Goal: Information Seeking & Learning: Learn about a topic

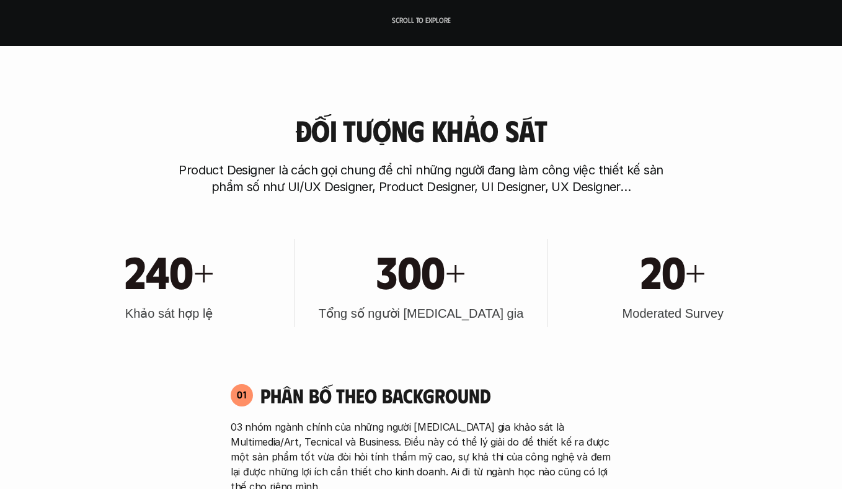
scroll to position [373, 0]
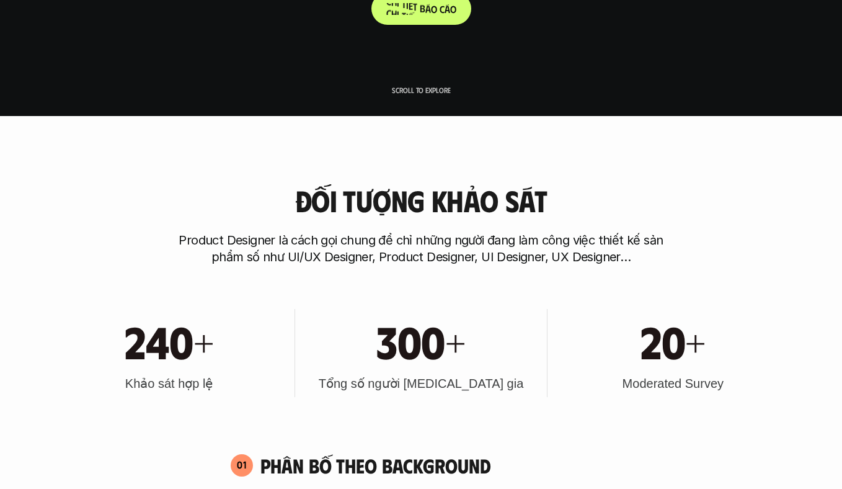
click at [433, 10] on p "C h i t i ế t b á o c á o" at bounding box center [421, 9] width 70 height 12
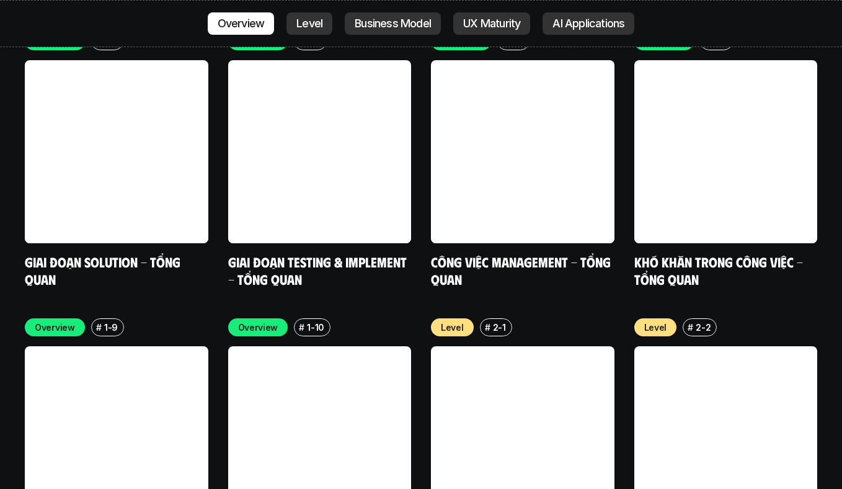
scroll to position [3942, 0]
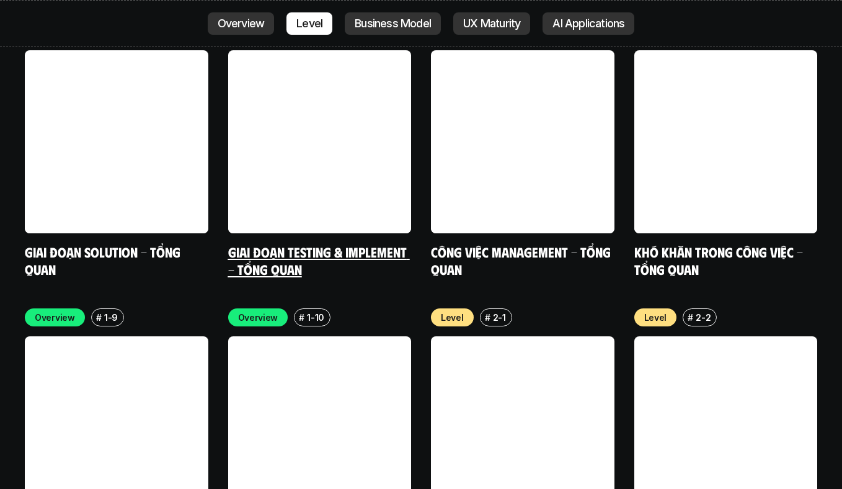
click at [340, 98] on link at bounding box center [319, 141] width 183 height 183
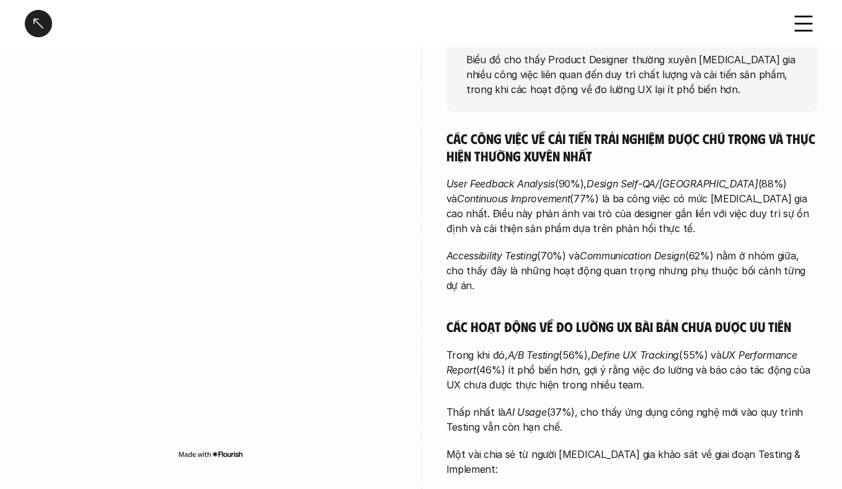
click at [37, 24] on div at bounding box center [38, 23] width 27 height 27
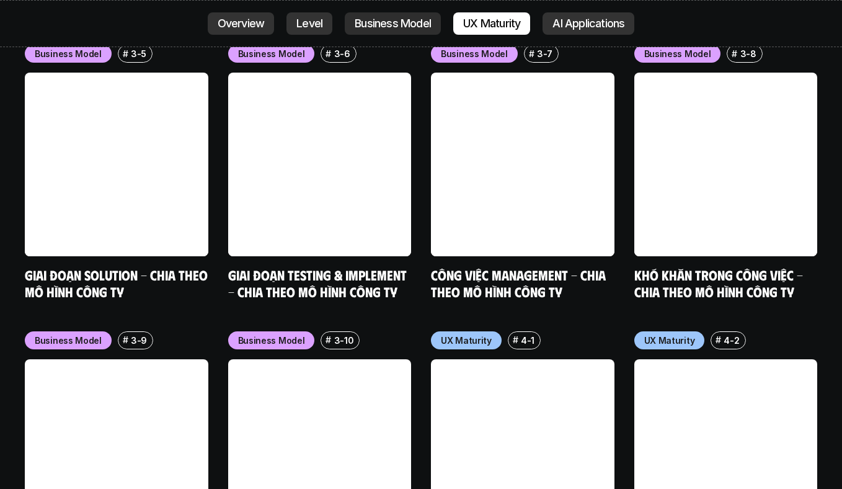
scroll to position [5351, 0]
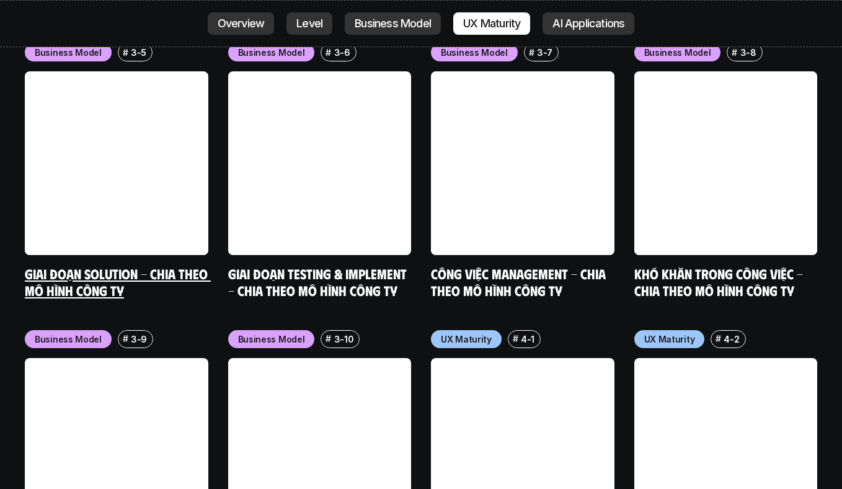
click at [127, 265] on link "Giai đoạn Solution - Chia theo mô hình công ty" at bounding box center [118, 282] width 186 height 34
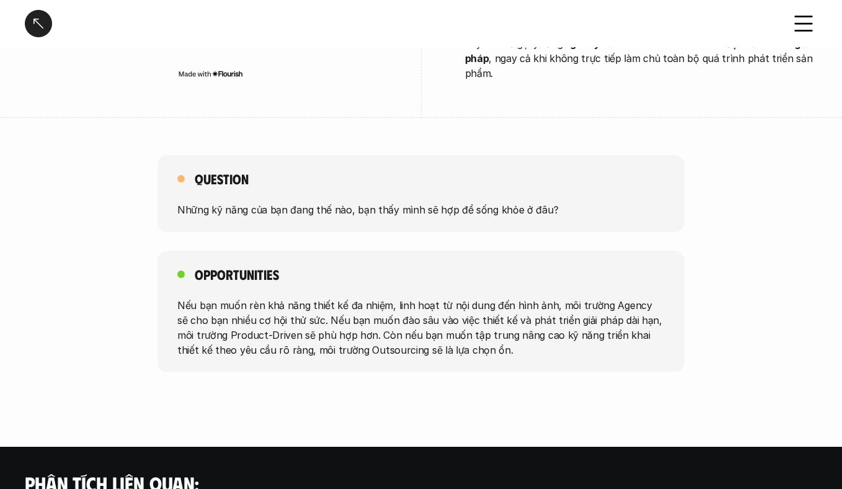
scroll to position [2572, 0]
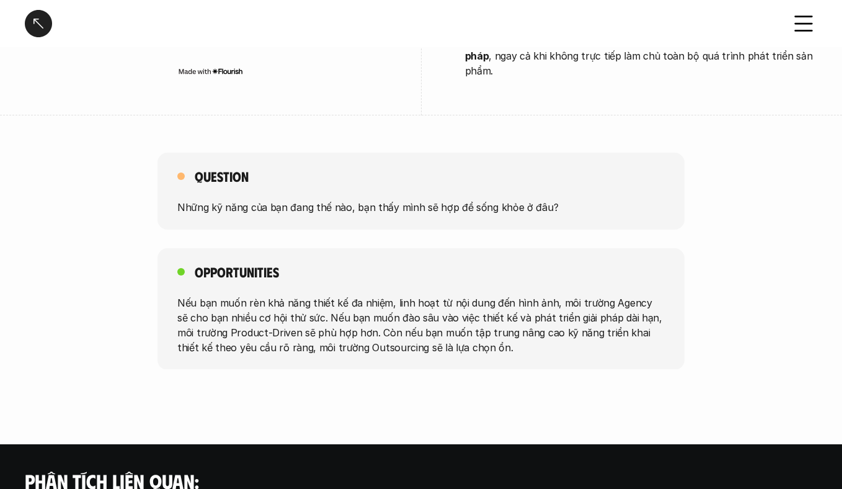
click at [46, 30] on div at bounding box center [38, 23] width 27 height 27
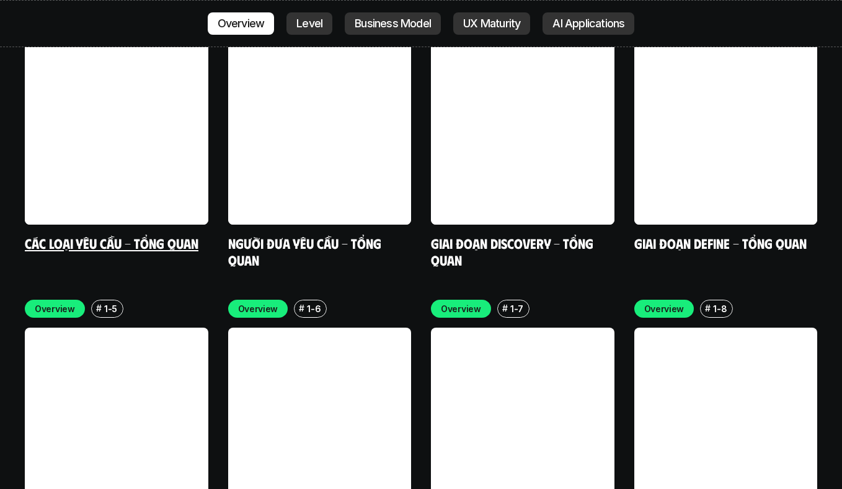
scroll to position [3705, 0]
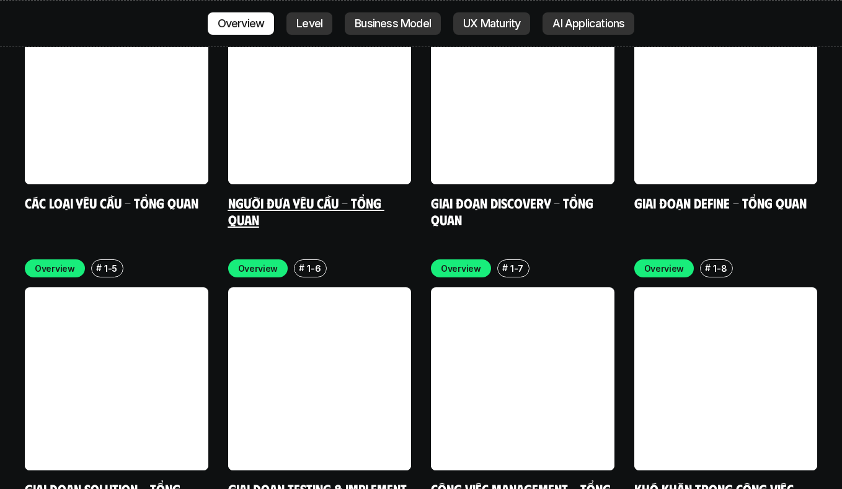
click at [304, 194] on link "Người đưa yêu cầu - Tổng quan" at bounding box center [306, 211] width 156 height 34
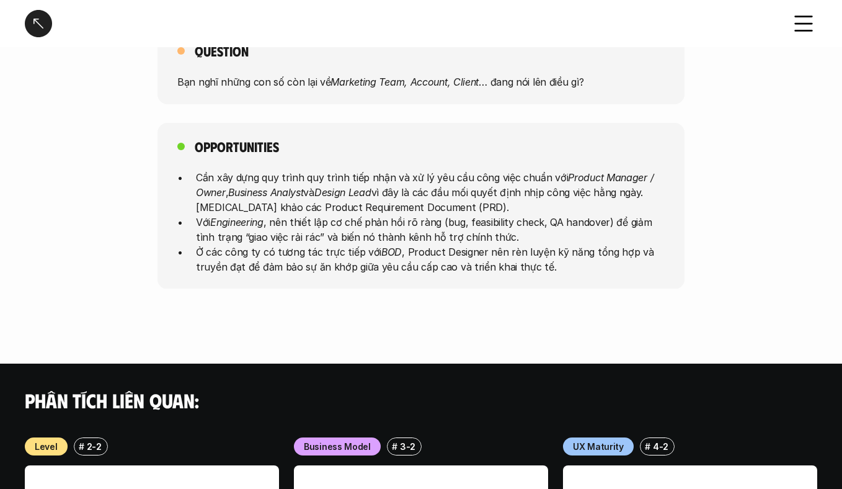
scroll to position [707, 0]
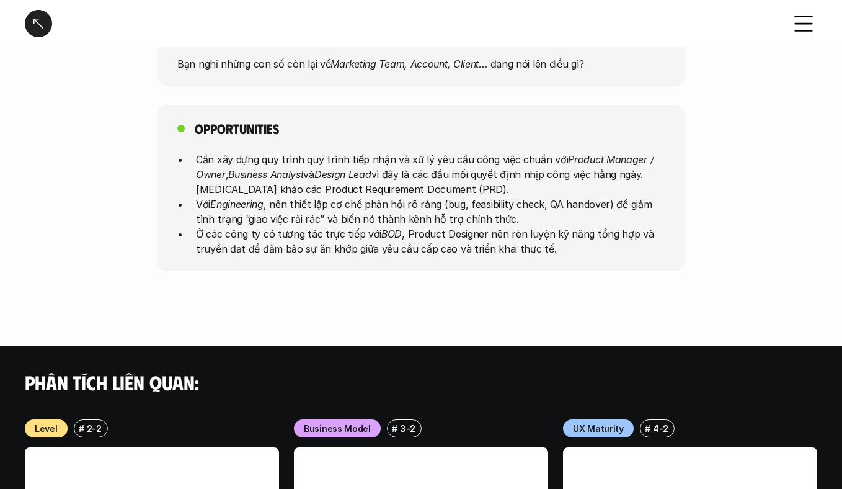
click at [47, 30] on div at bounding box center [38, 23] width 27 height 27
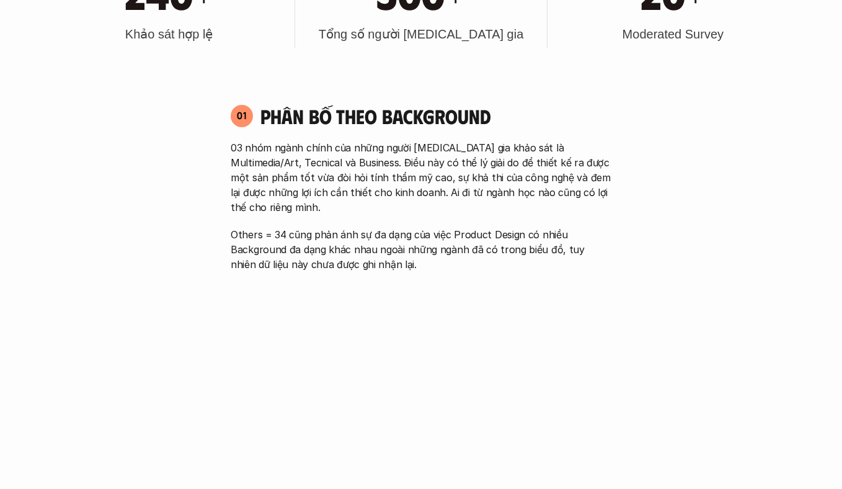
scroll to position [3535, 0]
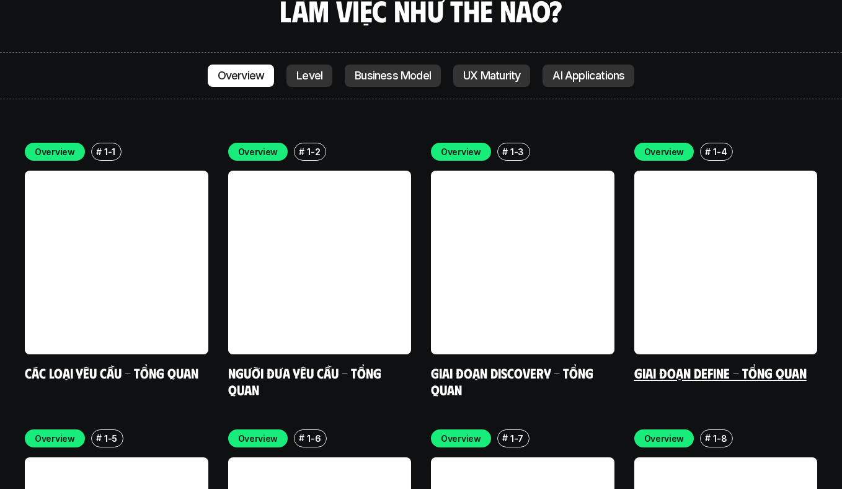
click at [680, 364] on link "Giai đoạn Define - Tổng quan" at bounding box center [720, 372] width 172 height 17
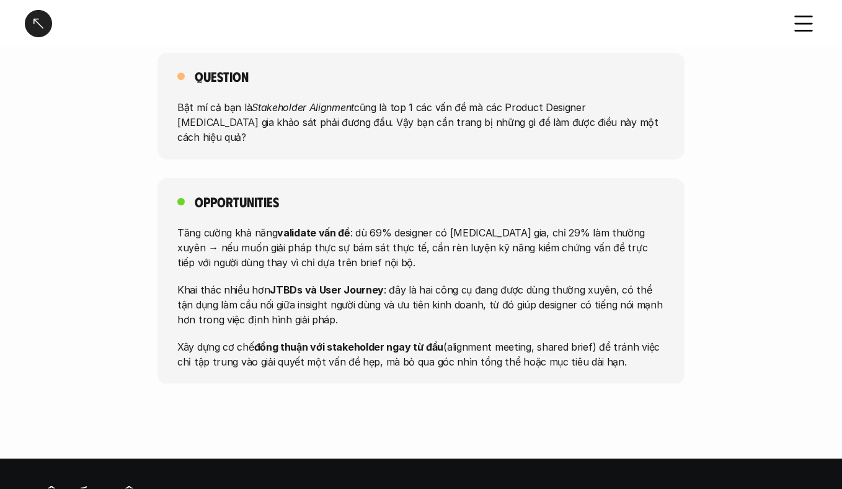
scroll to position [1369, 0]
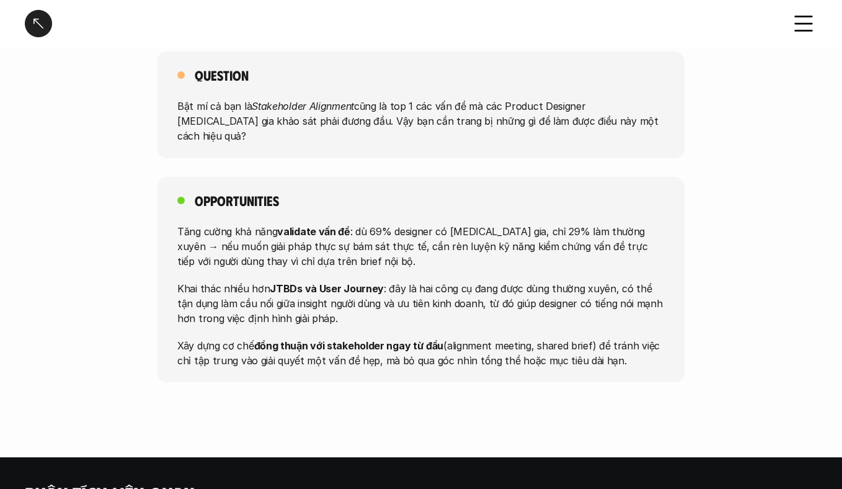
click at [45, 19] on div at bounding box center [38, 23] width 27 height 27
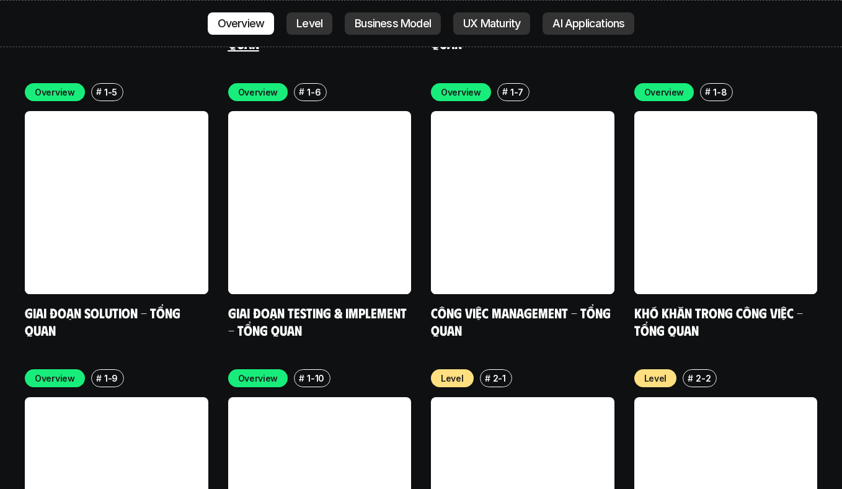
scroll to position [3894, 0]
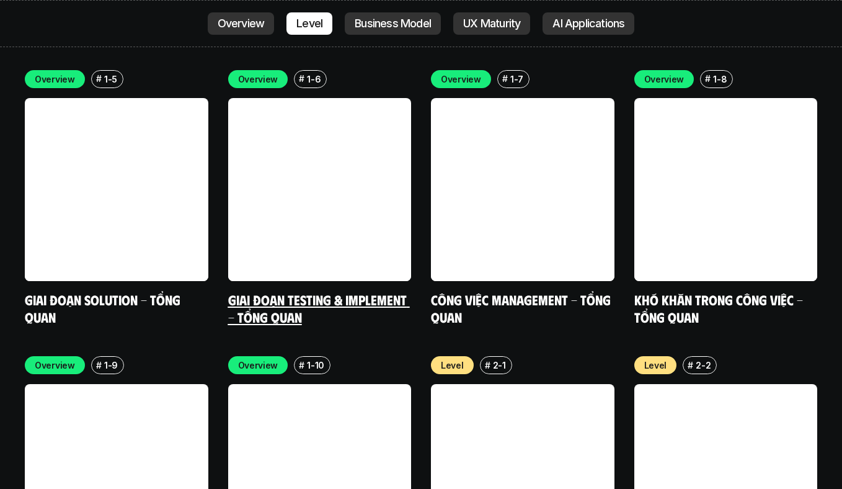
click at [325, 291] on link "Giai đoạn Testing & Implement - Tổng quan" at bounding box center [319, 308] width 182 height 34
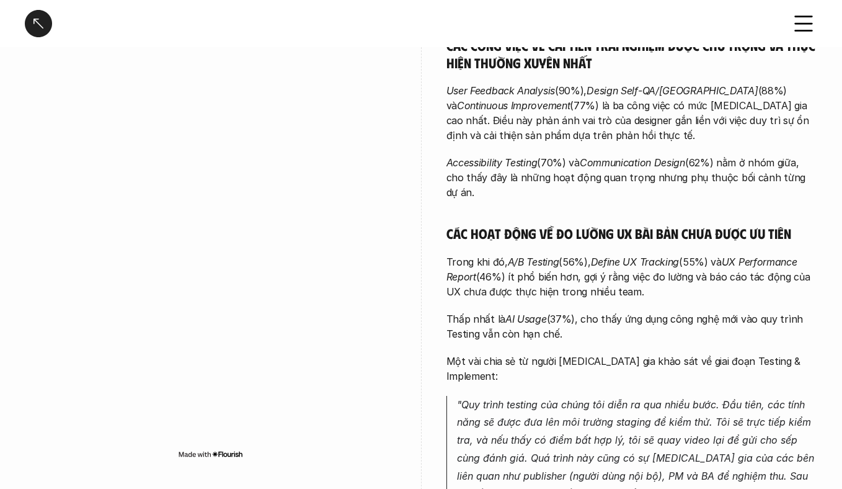
scroll to position [317, 0]
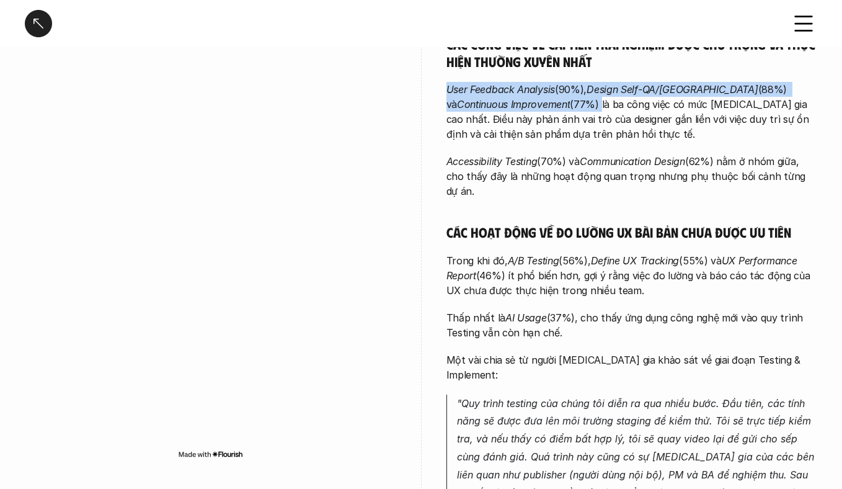
drag, startPoint x: 448, startPoint y: 84, endPoint x: 537, endPoint y: 104, distance: 91.4
click at [537, 104] on p "User Feedback Analysis (90%), Design Self-QA/QC (88%) và Continuous Improvement…" at bounding box center [631, 112] width 371 height 60
copy p "User Feedback Analysis (90%), Design Self-QA/QC (88%) và Continuous Improvement…"
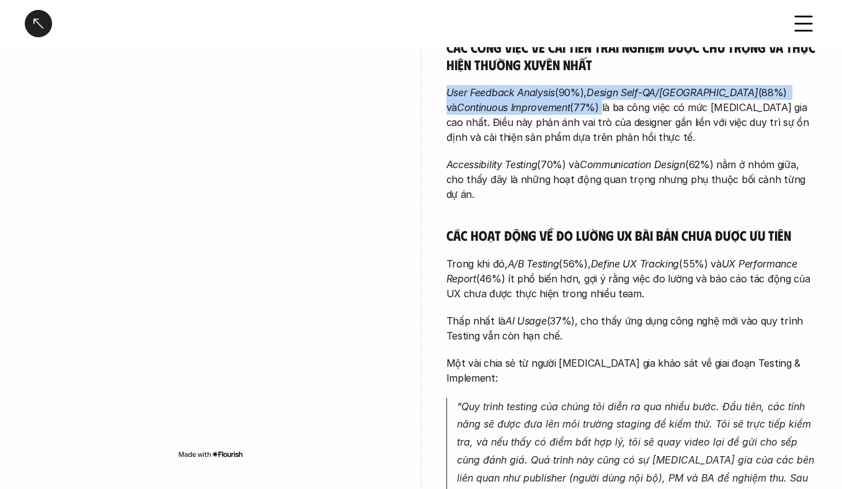
scroll to position [310, 0]
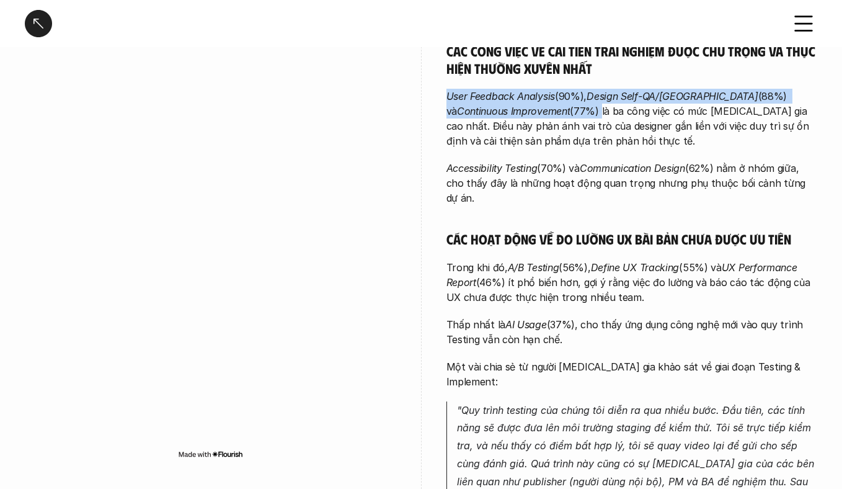
click at [624, 148] on p "User Feedback Analysis (90%), Design Self-QA/QC (88%) và Continuous Improvement…" at bounding box center [631, 119] width 371 height 60
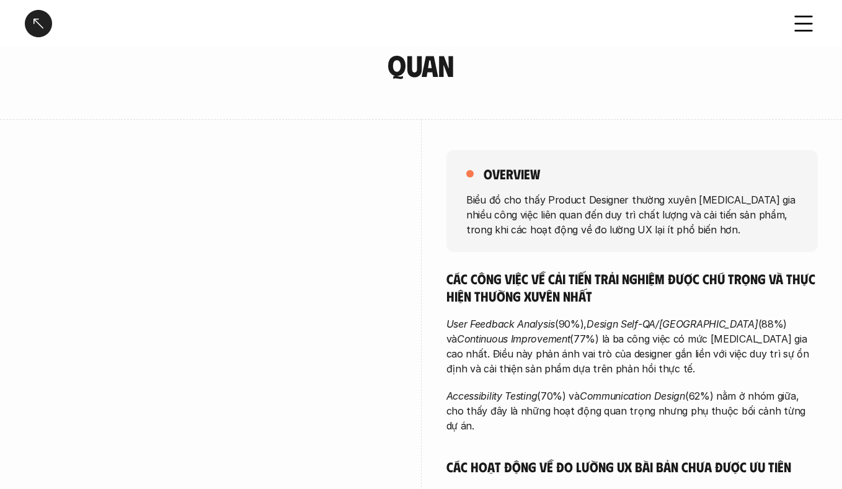
scroll to position [0, 0]
